Goal: Task Accomplishment & Management: Manage account settings

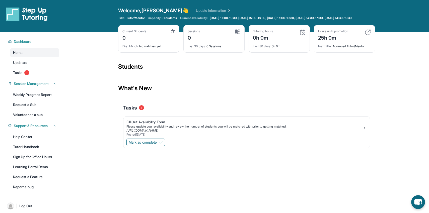
click at [139, 40] on div "0" at bounding box center [134, 37] width 24 height 8
click at [172, 33] on img at bounding box center [173, 31] width 5 height 4
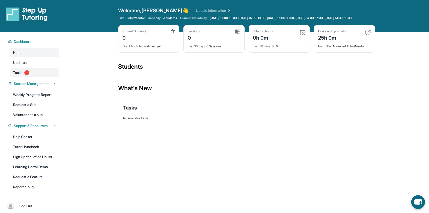
click at [28, 75] on span "1" at bounding box center [26, 72] width 5 height 5
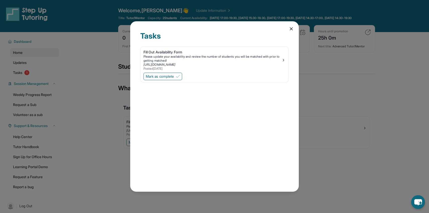
click at [291, 29] on icon at bounding box center [291, 29] width 3 height 3
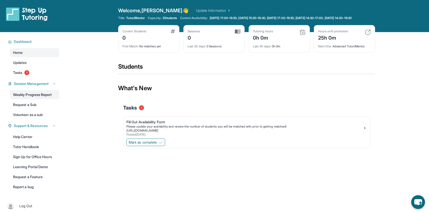
click at [47, 99] on link "Weekly Progress Report" at bounding box center [34, 94] width 49 height 9
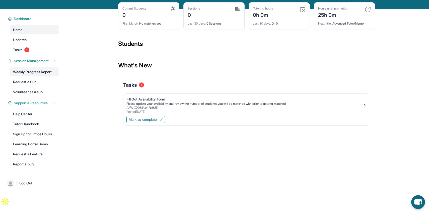
scroll to position [36, 0]
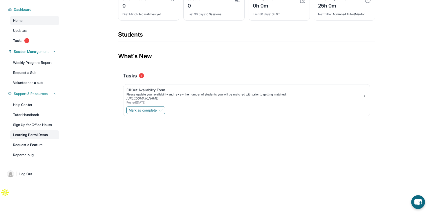
click at [41, 135] on link "Learning Portal Demo" at bounding box center [34, 135] width 49 height 9
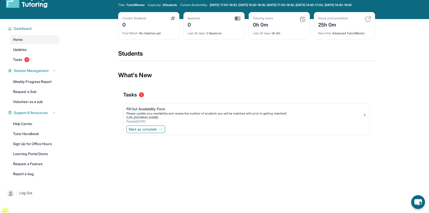
scroll to position [10, 0]
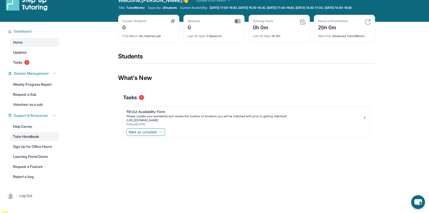
click at [41, 141] on link "Tutor Handbook" at bounding box center [34, 136] width 49 height 9
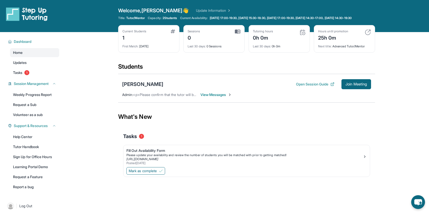
click at [124, 41] on div "1" at bounding box center [134, 37] width 24 height 8
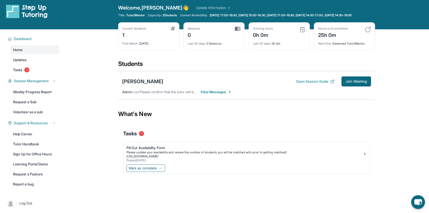
click at [215, 95] on span "View Messages" at bounding box center [216, 92] width 31 height 5
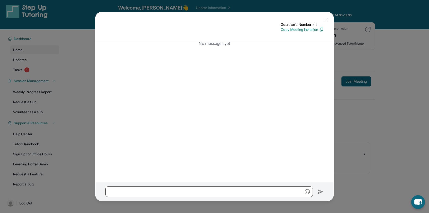
scroll to position [0, 0]
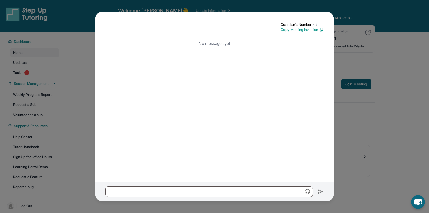
click at [327, 19] on img at bounding box center [326, 20] width 4 height 4
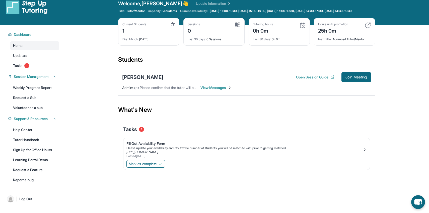
scroll to position [2, 0]
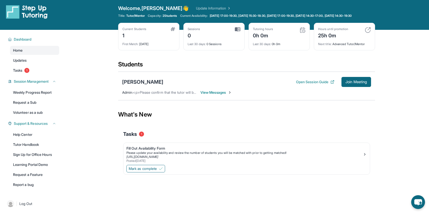
click at [210, 95] on span "View Messages" at bounding box center [216, 92] width 31 height 5
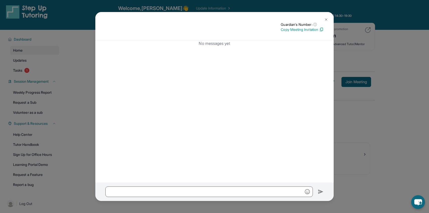
click at [325, 20] on img at bounding box center [326, 20] width 4 height 4
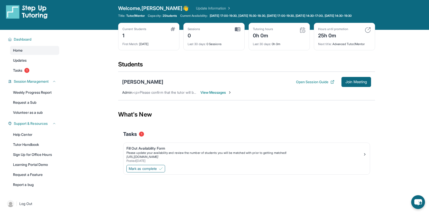
click at [186, 95] on span "<p>Please confirm that the tutor will be able to attend your first assigned mee…" at bounding box center [223, 92] width 181 height 4
click at [305, 85] on button "Open Session Guide" at bounding box center [315, 82] width 38 height 5
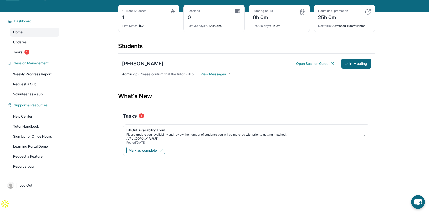
scroll to position [36, 0]
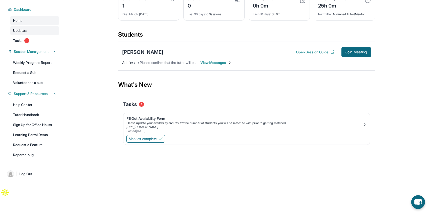
click at [28, 34] on link "Updates" at bounding box center [34, 30] width 49 height 9
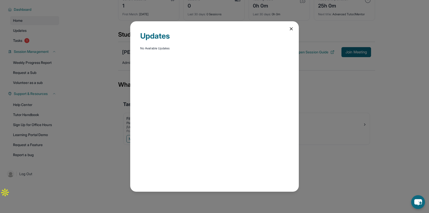
click at [291, 28] on icon at bounding box center [291, 29] width 3 height 3
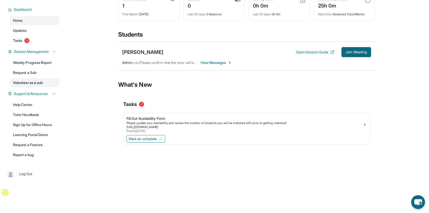
click at [29, 83] on link "Volunteer as a sub" at bounding box center [34, 82] width 49 height 9
click at [28, 39] on span "1" at bounding box center [26, 40] width 5 height 5
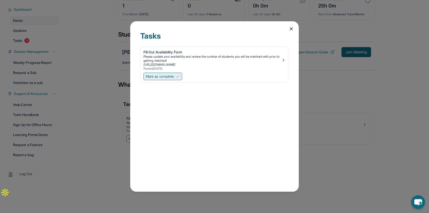
click at [160, 79] on span "Mark as complete" at bounding box center [160, 76] width 28 height 5
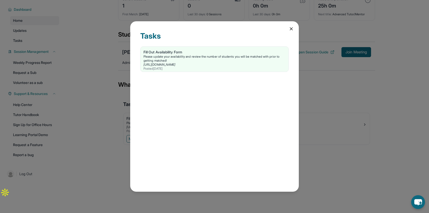
click at [293, 28] on icon at bounding box center [291, 28] width 5 height 5
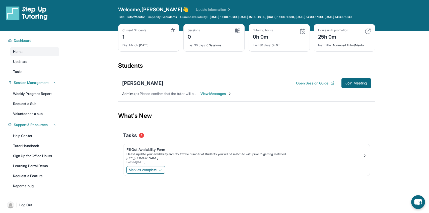
scroll to position [0, 0]
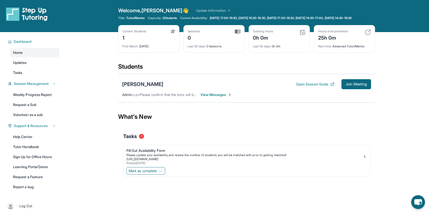
click at [135, 87] on div "[PERSON_NAME]" at bounding box center [142, 84] width 41 height 7
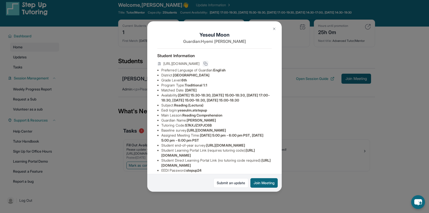
click at [208, 66] on icon at bounding box center [206, 64] width 4 height 4
click at [207, 66] on rect at bounding box center [206, 64] width 2 height 2
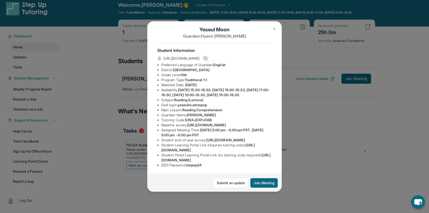
scroll to position [49, 0]
click at [179, 150] on span "https://student-portal.stepuptutoring.org/student" at bounding box center [208, 147] width 94 height 9
drag, startPoint x: 161, startPoint y: 150, endPoint x: 259, endPoint y: 152, distance: 97.7
click at [259, 152] on ul "Preferred Language of Guardian: English District: Glendale Unified School Distr…" at bounding box center [214, 115] width 114 height 105
copy span "https://student-portal.stepuptutoring.org/student"
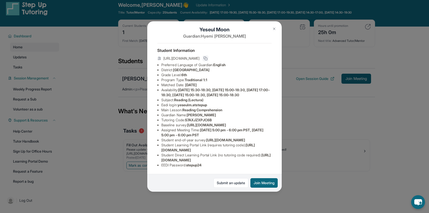
scroll to position [9, 0]
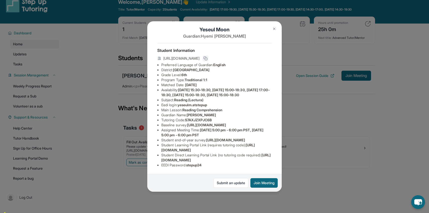
click at [187, 166] on li "EEDI Password : stepup24" at bounding box center [216, 165] width 110 height 5
copy li "stepup24"
drag, startPoint x: 188, startPoint y: 166, endPoint x: 219, endPoint y: 167, distance: 31.1
click at [219, 167] on li "EEDI Password : stepup24" at bounding box center [216, 165] width 110 height 5
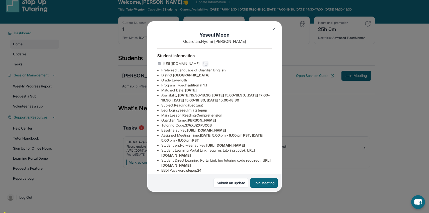
click at [222, 68] on div "[URL][DOMAIN_NAME]" at bounding box center [214, 64] width 114 height 7
click at [195, 66] on span "[URL][DOMAIN_NAME]" at bounding box center [181, 63] width 36 height 5
click at [158, 65] on icon at bounding box center [159, 63] width 3 height 3
click at [209, 66] on button at bounding box center [206, 64] width 6 height 6
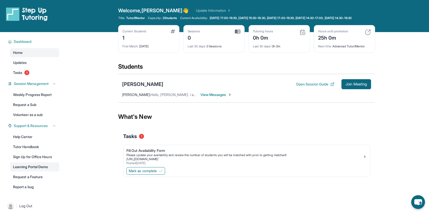
click at [40, 172] on link "Learning Portal Demo" at bounding box center [34, 167] width 49 height 9
click at [355, 86] on span "Join Meeting" at bounding box center [357, 84] width 22 height 3
click at [154, 97] on span "Hello, [PERSON_NAME]. I am [PERSON_NAME], [PERSON_NAME]'s mom. Nice to meet you…" at bounding box center [301, 95] width 300 height 4
click at [218, 103] on div "[PERSON_NAME] Open Session Guide Join Meeting [PERSON_NAME] : Hello, [PERSON_NA…" at bounding box center [246, 88] width 257 height 29
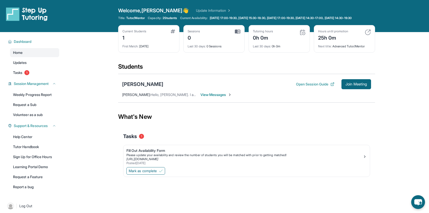
click at [217, 97] on span "View Messages" at bounding box center [216, 94] width 31 height 5
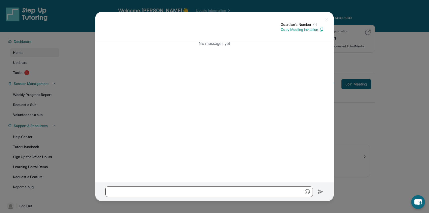
click at [326, 19] on img at bounding box center [326, 20] width 4 height 4
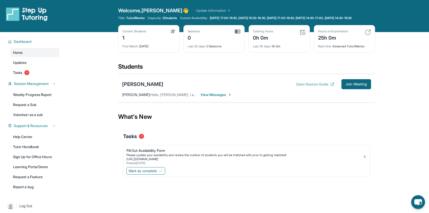
click at [325, 87] on button "Open Session Guide" at bounding box center [315, 84] width 38 height 5
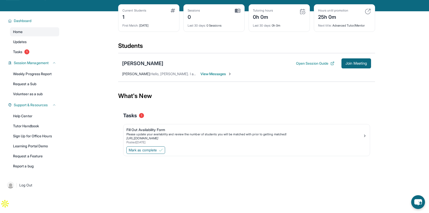
scroll to position [36, 0]
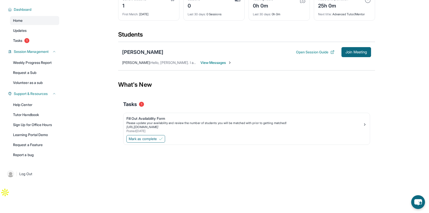
click at [195, 57] on div "[PERSON_NAME] Open Session Guide Join Meeting [PERSON_NAME] : Hello, [PERSON_NA…" at bounding box center [246, 56] width 257 height 29
click at [142, 53] on div "[PERSON_NAME]" at bounding box center [142, 52] width 41 height 7
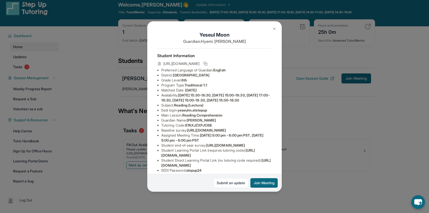
scroll to position [0, 0]
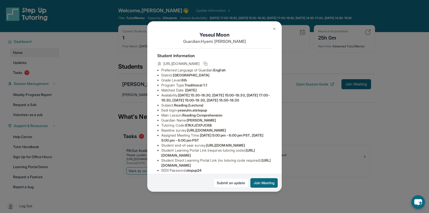
click at [274, 31] on button at bounding box center [274, 29] width 10 height 10
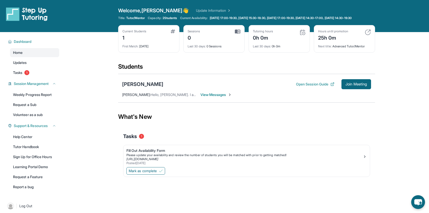
click at [196, 10] on link "Update Information" at bounding box center [213, 10] width 35 height 5
click at [38, 67] on link "Updates" at bounding box center [34, 62] width 49 height 9
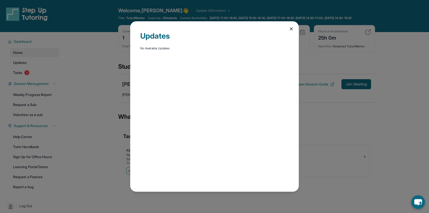
click at [289, 29] on icon at bounding box center [291, 28] width 5 height 5
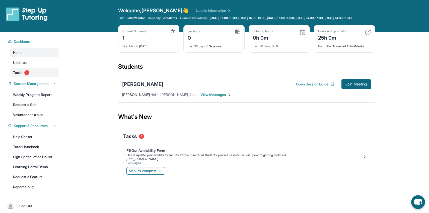
click at [32, 75] on link "Tasks 1" at bounding box center [34, 72] width 49 height 9
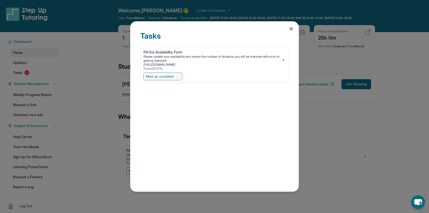
click at [291, 30] on icon at bounding box center [291, 28] width 5 height 5
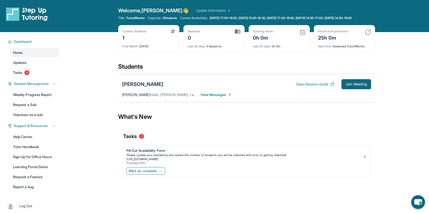
click at [124, 17] on span "Title:" at bounding box center [121, 18] width 7 height 4
click at [166, 18] on span "2 Students" at bounding box center [170, 18] width 15 height 4
click at [290, 35] on div "Tutoring hours 0h 0m" at bounding box center [279, 35] width 53 height 12
click at [350, 37] on div "Hours until promotion 25h 0m" at bounding box center [344, 35] width 53 height 12
click at [228, 97] on span "View Messages" at bounding box center [216, 94] width 31 height 5
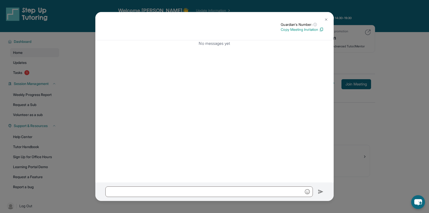
click at [325, 18] on img at bounding box center [326, 20] width 4 height 4
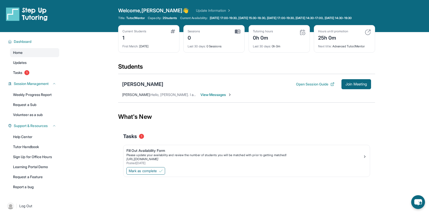
click at [225, 97] on span "View Messages" at bounding box center [216, 94] width 31 height 5
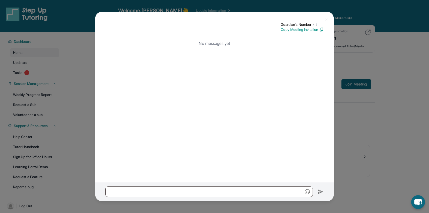
click at [296, 29] on p "Copy Meeting Invitation" at bounding box center [302, 29] width 43 height 5
click at [326, 19] on img at bounding box center [326, 20] width 4 height 4
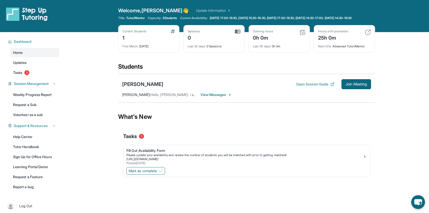
click at [154, 88] on div "Yeseul Moon Open Session Guide Join Meeting" at bounding box center [246, 84] width 249 height 10
click at [142, 88] on div "[PERSON_NAME]" at bounding box center [142, 84] width 41 height 7
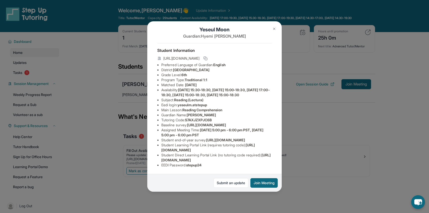
scroll to position [13, 0]
drag, startPoint x: 161, startPoint y: 49, endPoint x: 250, endPoint y: 55, distance: 88.8
click at [250, 55] on div "[URL][DOMAIN_NAME]" at bounding box center [214, 58] width 114 height 7
copy span "[URL][DOMAIN_NAME]"
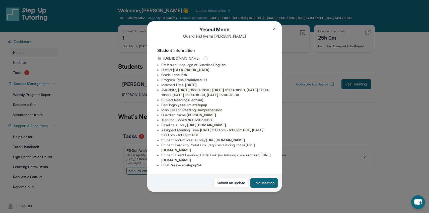
drag, startPoint x: 251, startPoint y: 150, endPoint x: 147, endPoint y: 149, distance: 103.9
click at [147, 149] on div "[PERSON_NAME] Guardian: [PERSON_NAME] Student Information [URL][DOMAIN_NAME] Pr…" at bounding box center [214, 106] width 429 height 213
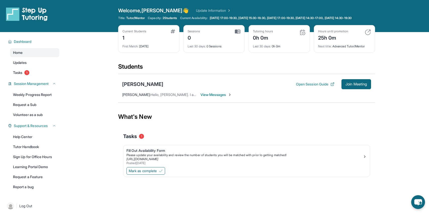
click at [151, 97] on span "Hello, [PERSON_NAME]. I am [PERSON_NAME], [PERSON_NAME]'s mom. Nice to meet you…" at bounding box center [301, 95] width 300 height 4
click at [155, 96] on div "Yeseul Moon Open Session Guide Join Meeting Hyemi Kim : Hello, Natalie. I am Hy…" at bounding box center [246, 88] width 257 height 29
click at [138, 87] on div "[PERSON_NAME]" at bounding box center [142, 84] width 41 height 7
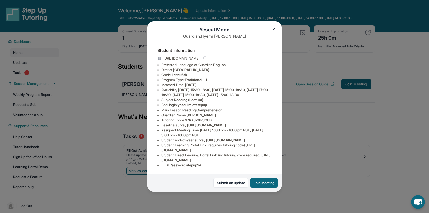
drag, startPoint x: 161, startPoint y: 160, endPoint x: 266, endPoint y: 158, distance: 104.9
click at [266, 158] on ul "Preferred Language of Guardian: English District: Glendale Unified School Distr…" at bounding box center [214, 115] width 114 height 105
copy span "[URL][DOMAIN_NAME]"
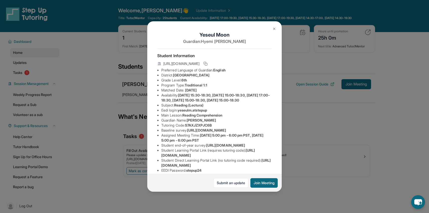
click at [275, 28] on img at bounding box center [274, 29] width 4 height 4
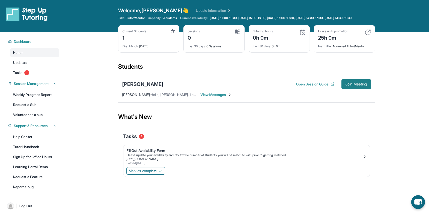
click at [356, 86] on span "Join Meeting" at bounding box center [357, 84] width 22 height 3
click at [138, 86] on div "[PERSON_NAME]" at bounding box center [142, 84] width 41 height 7
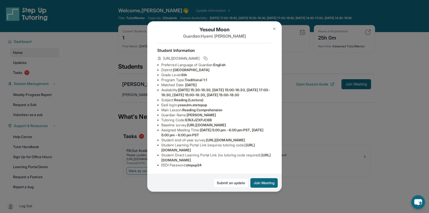
scroll to position [17, 0]
drag, startPoint x: 161, startPoint y: 46, endPoint x: 248, endPoint y: 53, distance: 86.9
click at [248, 55] on div "[URL][DOMAIN_NAME]" at bounding box center [214, 58] width 114 height 7
click at [212, 108] on li "Eedi login : yeseulm.atstepup" at bounding box center [216, 105] width 110 height 5
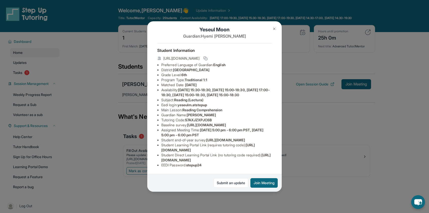
scroll to position [29, 2]
click at [208, 56] on icon at bounding box center [206, 58] width 4 height 4
click at [274, 27] on img at bounding box center [274, 29] width 4 height 4
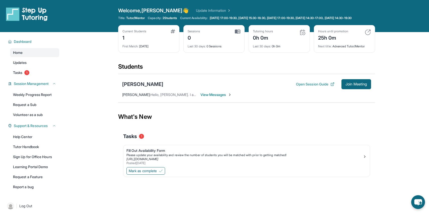
click at [166, 19] on span "2 Students" at bounding box center [170, 18] width 15 height 4
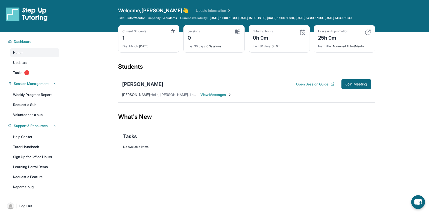
click at [212, 95] on div "Yeseul Moon Open Session Guide Join Meeting Hyemi Kim : Hello, Natalie. I am Hy…" at bounding box center [246, 88] width 257 height 29
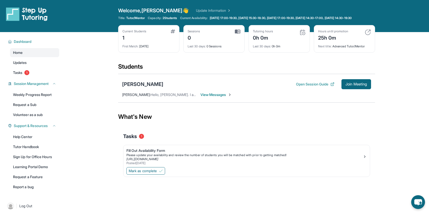
click at [210, 97] on span "View Messages" at bounding box center [216, 94] width 31 height 5
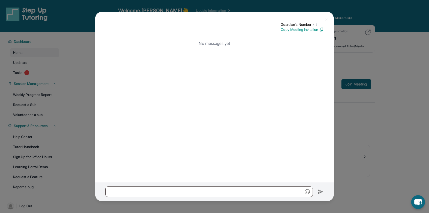
click at [323, 17] on button at bounding box center [326, 20] width 10 height 10
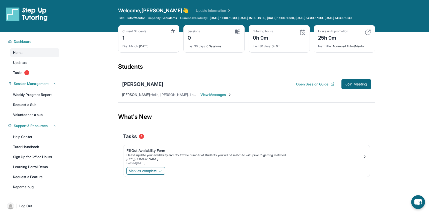
click at [151, 97] on span "Hello, [PERSON_NAME]. I am [PERSON_NAME], [PERSON_NAME]'s mom. Nice to meet you…" at bounding box center [301, 95] width 300 height 4
click at [222, 97] on span "View Messages" at bounding box center [216, 94] width 31 height 5
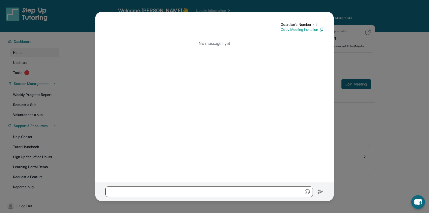
click at [324, 19] on img at bounding box center [326, 20] width 4 height 4
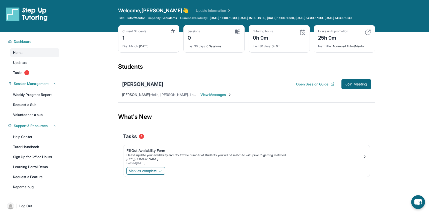
click at [130, 88] on div "[PERSON_NAME]" at bounding box center [142, 84] width 41 height 7
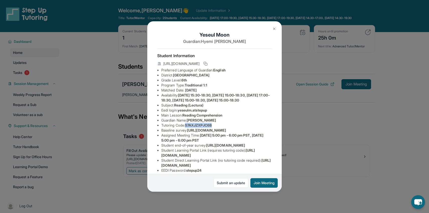
drag, startPoint x: 187, startPoint y: 135, endPoint x: 238, endPoint y: 132, distance: 51.0
click at [238, 128] on li "Tutoring Code : S7AXJZXPJC6B" at bounding box center [216, 125] width 110 height 5
copy span "S7AXJZXPJC6B"
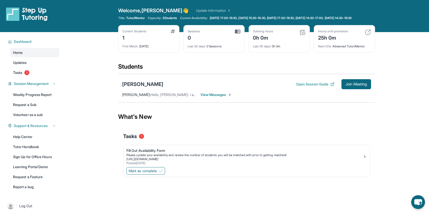
click at [196, 10] on link "Update Information" at bounding box center [213, 10] width 35 height 5
click at [30, 77] on link "Tasks 1" at bounding box center [34, 72] width 49 height 9
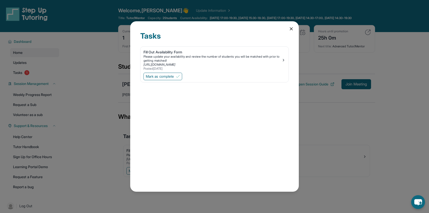
click at [293, 29] on icon at bounding box center [291, 28] width 5 height 5
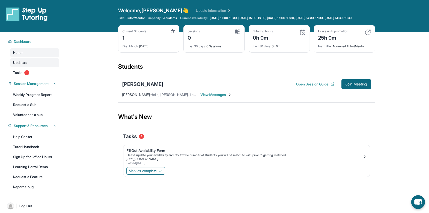
click at [34, 64] on link "Updates" at bounding box center [34, 62] width 49 height 9
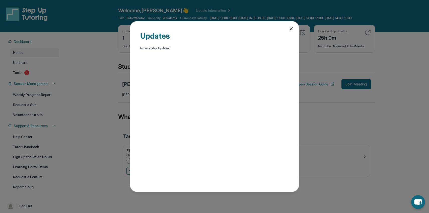
click at [292, 29] on icon at bounding box center [291, 29] width 3 height 3
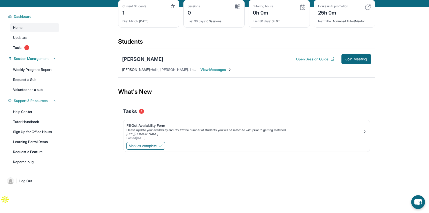
scroll to position [36, 0]
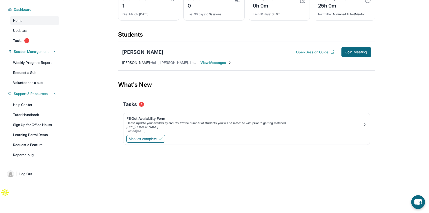
click at [214, 64] on span "View Messages" at bounding box center [216, 62] width 31 height 5
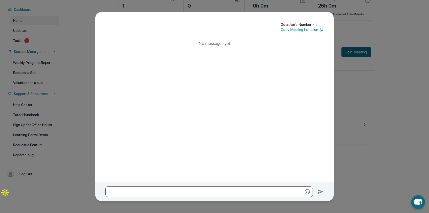
click at [326, 18] on img at bounding box center [326, 20] width 4 height 4
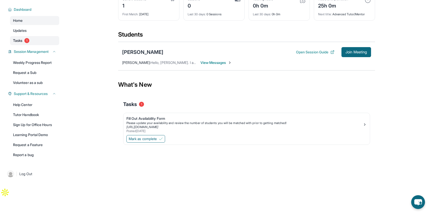
click at [44, 42] on link "Tasks 1" at bounding box center [34, 40] width 49 height 9
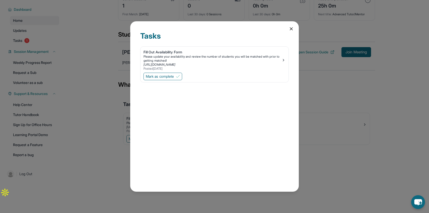
click at [81, 19] on div "Tasks Fill Out Availability Form Please update your availability and review the…" at bounding box center [214, 106] width 429 height 213
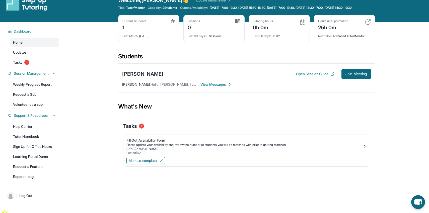
scroll to position [0, 0]
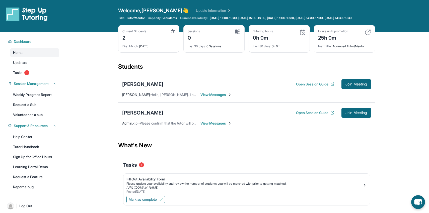
click at [167, 19] on span "2 Students" at bounding box center [170, 18] width 15 height 4
click at [166, 19] on span "2 Students" at bounding box center [170, 18] width 15 height 4
click at [164, 18] on div "Capacity: 2 Students" at bounding box center [162, 18] width 29 height 4
click at [164, 17] on span "2 Students" at bounding box center [170, 18] width 15 height 4
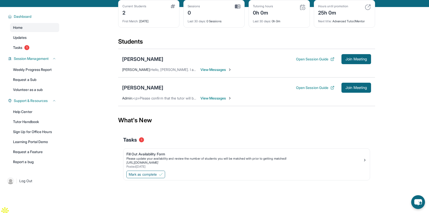
scroll to position [36, 0]
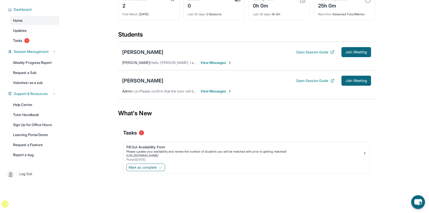
click at [205, 64] on span "View Messages" at bounding box center [216, 62] width 31 height 5
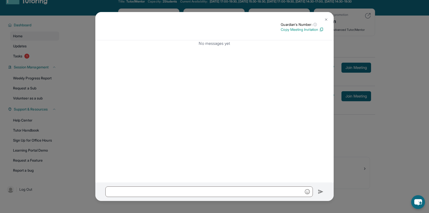
scroll to position [0, 0]
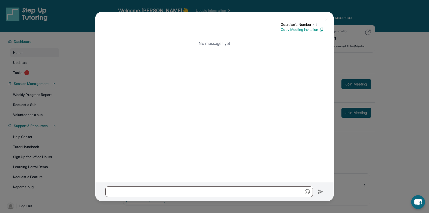
click at [228, 50] on div "No messages yet" at bounding box center [214, 111] width 238 height 142
click at [324, 23] on button at bounding box center [326, 20] width 10 height 10
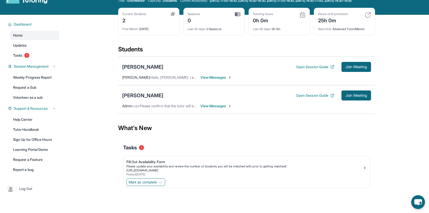
scroll to position [36, 0]
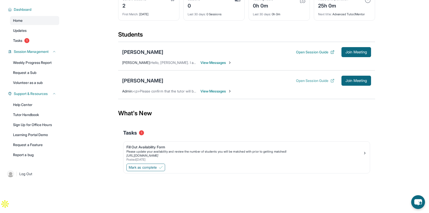
click at [328, 81] on button "Open Session Guide" at bounding box center [315, 80] width 38 height 5
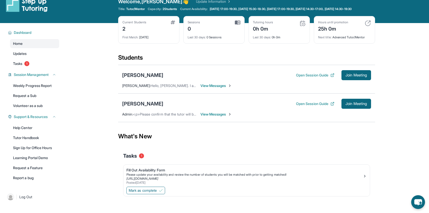
scroll to position [10, 0]
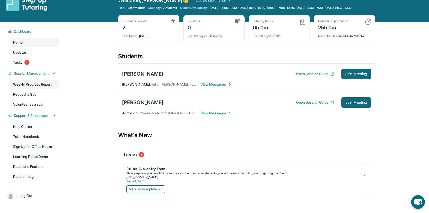
click at [48, 89] on link "Weekly Progress Report" at bounding box center [34, 84] width 49 height 9
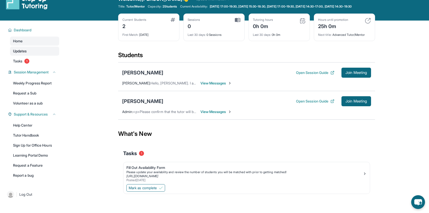
click at [32, 56] on link "Updates" at bounding box center [34, 51] width 49 height 9
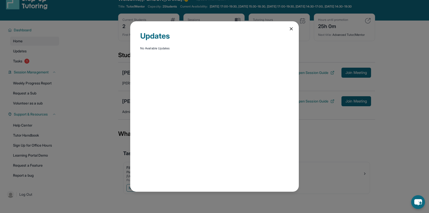
click at [29, 62] on div "Updates No Available Updates" at bounding box center [214, 106] width 429 height 213
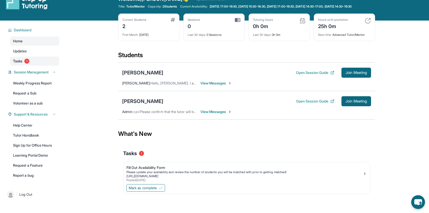
click at [26, 64] on span "1" at bounding box center [26, 61] width 5 height 5
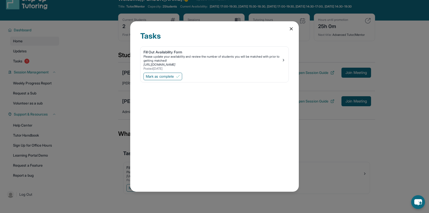
click at [25, 69] on div "Tasks Fill Out Availability Form Please update your availability and review the…" at bounding box center [214, 106] width 429 height 213
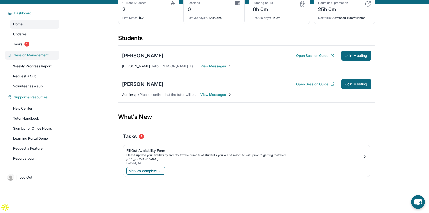
scroll to position [36, 0]
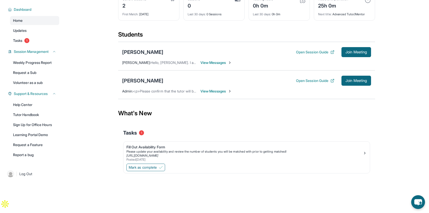
click at [132, 76] on div "[PERSON_NAME] Open Session Guide Join Meeting" at bounding box center [246, 81] width 249 height 10
click at [132, 78] on div "[PERSON_NAME]" at bounding box center [142, 80] width 41 height 7
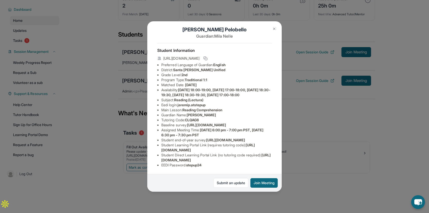
scroll to position [0, 8]
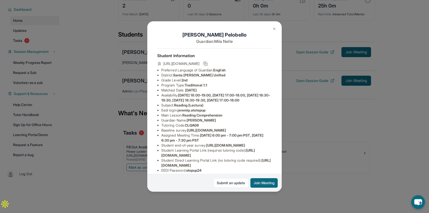
click at [208, 64] on icon at bounding box center [206, 64] width 4 height 4
click at [273, 27] on img at bounding box center [274, 29] width 4 height 4
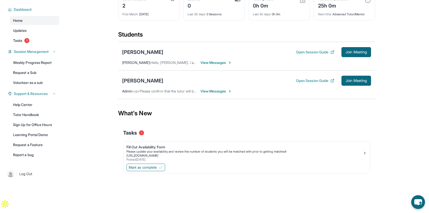
click at [178, 64] on span "Hello, [PERSON_NAME]. I am [PERSON_NAME], [PERSON_NAME]'s mom. Nice to meet you…" at bounding box center [301, 62] width 300 height 4
click at [139, 51] on div "[PERSON_NAME]" at bounding box center [142, 52] width 41 height 7
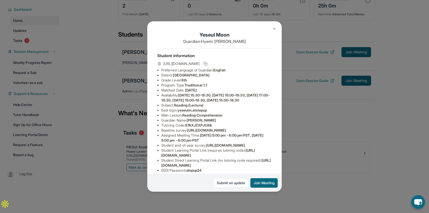
drag, startPoint x: 233, startPoint y: 69, endPoint x: 162, endPoint y: 63, distance: 72.0
click at [162, 63] on div "[URL][DOMAIN_NAME]" at bounding box center [214, 64] width 114 height 7
copy span "[URL][DOMAIN_NAME]"
drag, startPoint x: 249, startPoint y: 69, endPoint x: 163, endPoint y: 62, distance: 85.6
click at [163, 62] on span "[URL][DOMAIN_NAME]" at bounding box center [181, 63] width 36 height 5
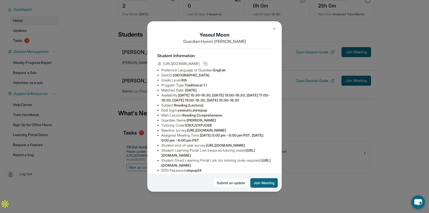
copy span "[URL][DOMAIN_NAME]"
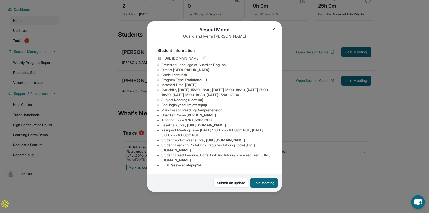
click at [311, 137] on div "[PERSON_NAME] Guardian: [PERSON_NAME] Student Information [URL][DOMAIN_NAME] Pr…" at bounding box center [214, 106] width 429 height 213
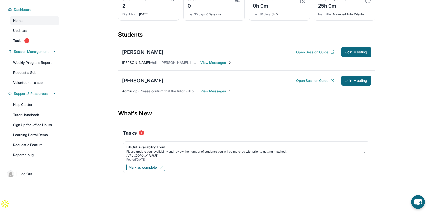
scroll to position [36, 0]
click at [138, 77] on div "[PERSON_NAME]" at bounding box center [142, 80] width 41 height 7
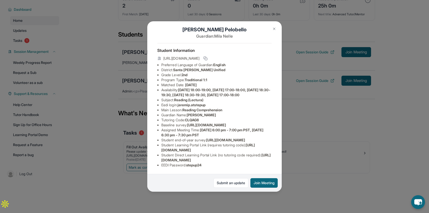
scroll to position [45, 1]
